Goal: Task Accomplishment & Management: Manage account settings

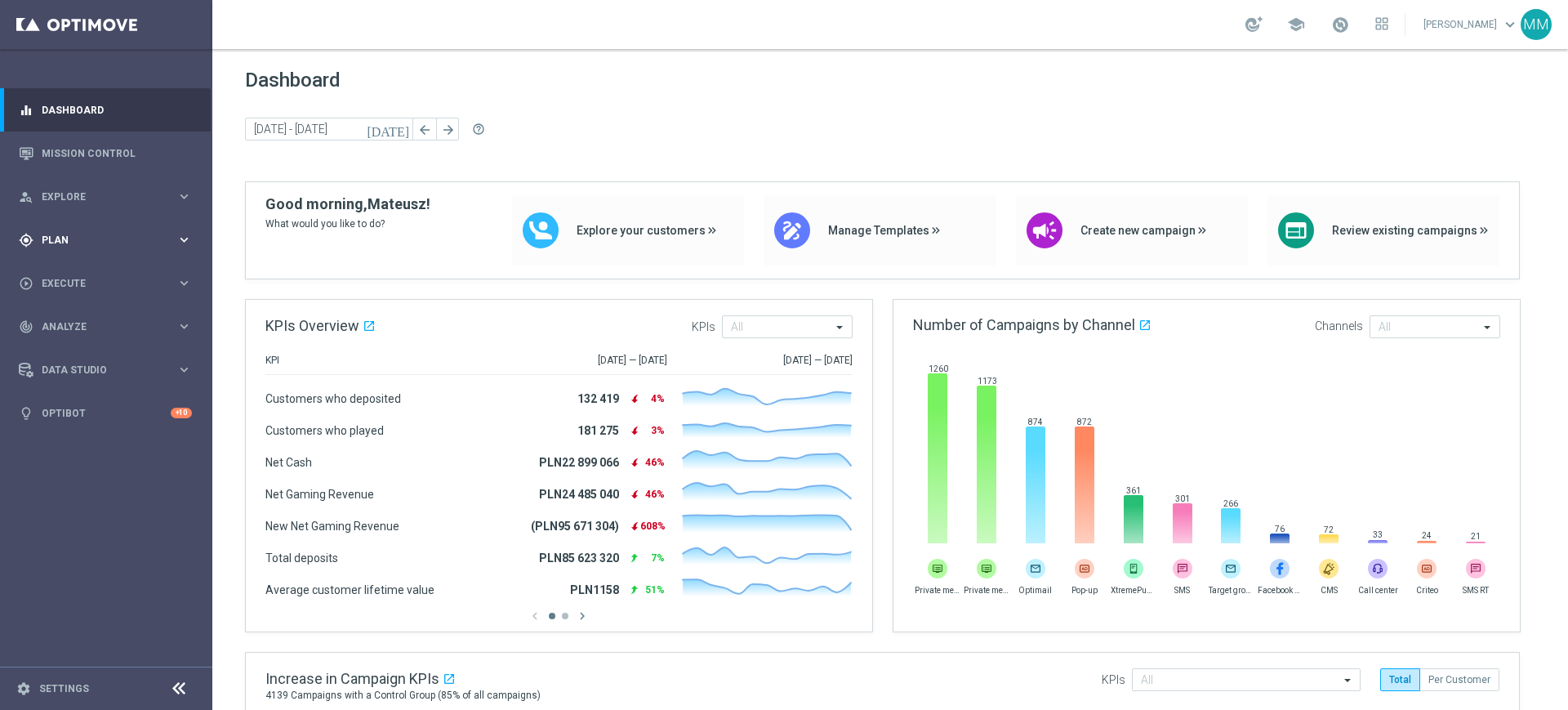
drag, startPoint x: 82, startPoint y: 245, endPoint x: 84, endPoint y: 253, distance: 8.2
click at [82, 245] on div "gps_fixed Plan" at bounding box center [97, 240] width 158 height 15
click at [83, 279] on link "Target Groups" at bounding box center [106, 273] width 128 height 13
